Goal: Check status: Check status

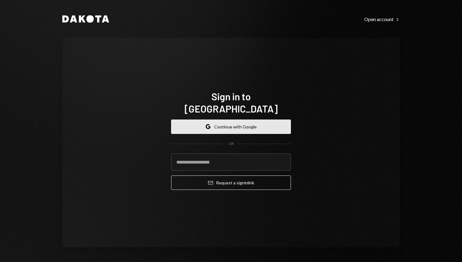
click at [244, 121] on button "Google Continue with Google" at bounding box center [231, 126] width 120 height 14
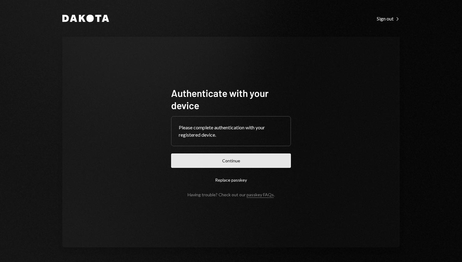
click at [249, 158] on button "Continue" at bounding box center [231, 160] width 120 height 14
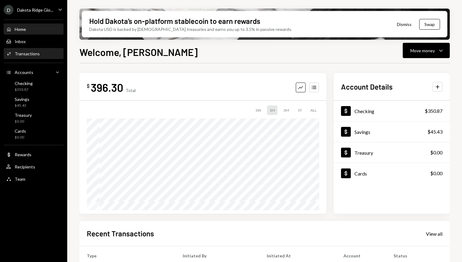
click at [37, 52] on div "Transactions" at bounding box center [27, 53] width 25 height 5
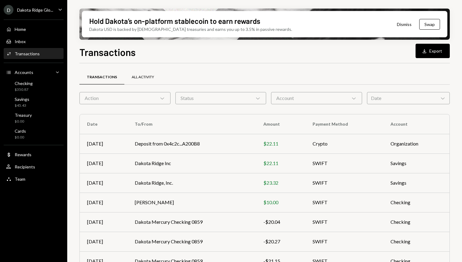
click at [137, 76] on div "All Activity" at bounding box center [143, 77] width 22 height 5
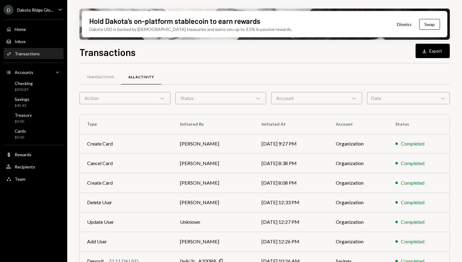
click at [238, 96] on div "Status Chevron Down" at bounding box center [220, 98] width 91 height 12
click at [283, 100] on div "Account Chevron Down" at bounding box center [316, 98] width 91 height 12
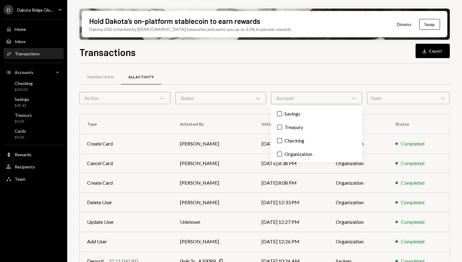
click at [302, 84] on div at bounding box center [264, 84] width 370 height 0
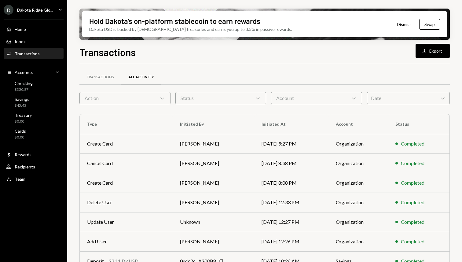
click at [391, 101] on div "Date Chevron Down" at bounding box center [408, 98] width 83 height 12
click at [362, 78] on div "Transactions All Activity" at bounding box center [264, 77] width 370 height 16
click at [50, 6] on div "D Dakota Ridge Glo..." at bounding box center [29, 10] width 50 height 10
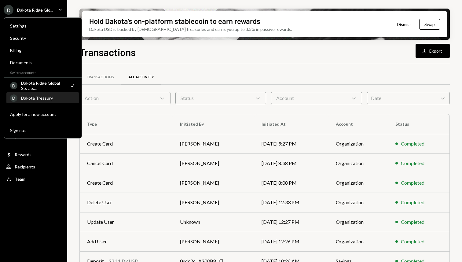
click at [43, 98] on div "Dakota Treasury" at bounding box center [48, 97] width 54 height 5
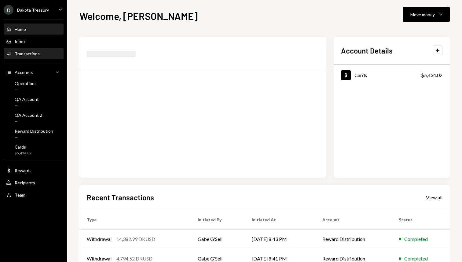
click at [41, 54] on div "Activities Transactions" at bounding box center [33, 54] width 55 height 6
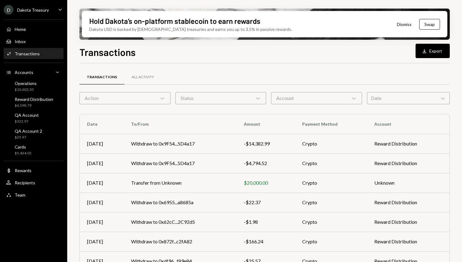
click at [244, 61] on div "Transactions Download Export Transactions All Activity Action Chevron Down Stat…" at bounding box center [264, 171] width 370 height 253
click at [237, 97] on div "Status Chevron Down" at bounding box center [220, 98] width 91 height 12
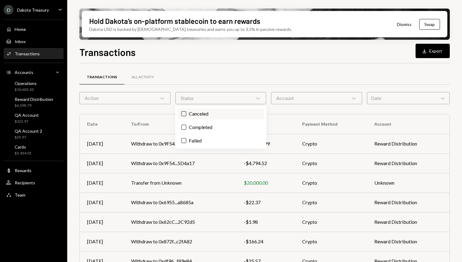
click at [221, 116] on label "Canceled" at bounding box center [221, 113] width 86 height 11
click at [186, 116] on button "Canceled" at bounding box center [184, 113] width 5 height 5
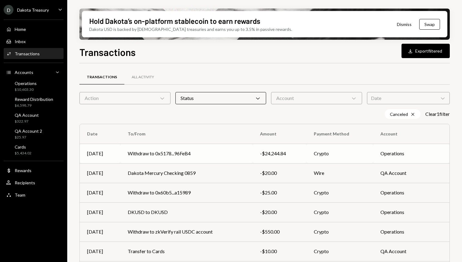
click at [335, 156] on td "Crypto" at bounding box center [340, 154] width 67 height 20
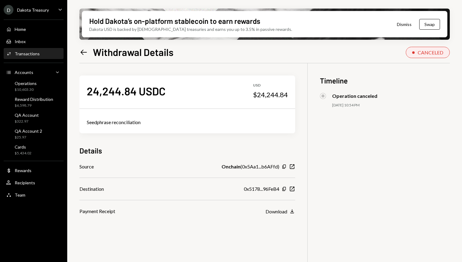
click at [345, 62] on div "Left Arrow Withdrawal Details CANCELED 24,244.84 USDC USD $24,244.84 Seedphrase…" at bounding box center [264, 171] width 370 height 253
